Goal: Check status

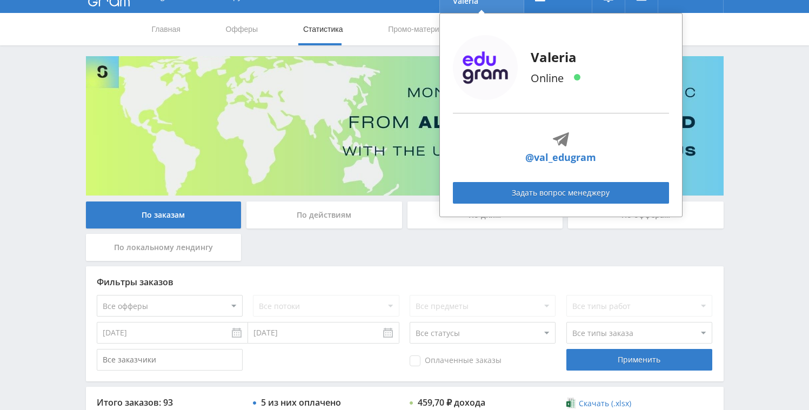
scroll to position [21, 0]
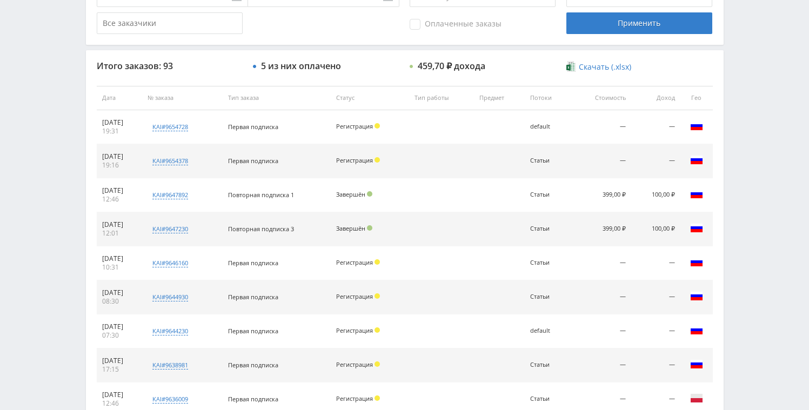
scroll to position [204, 0]
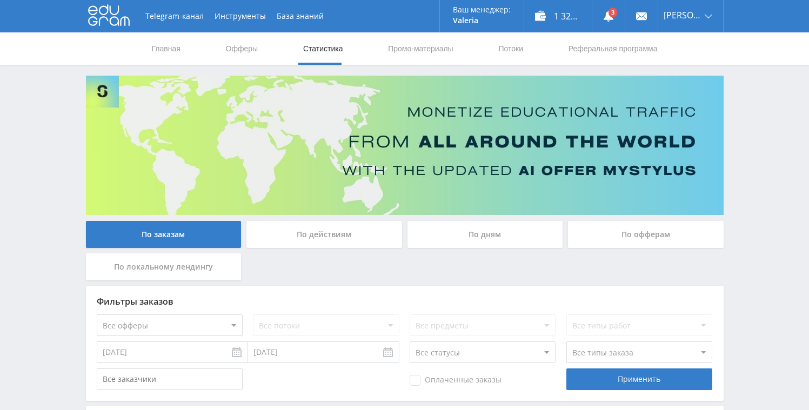
scroll to position [260, 0]
